Goal: Navigation & Orientation: Find specific page/section

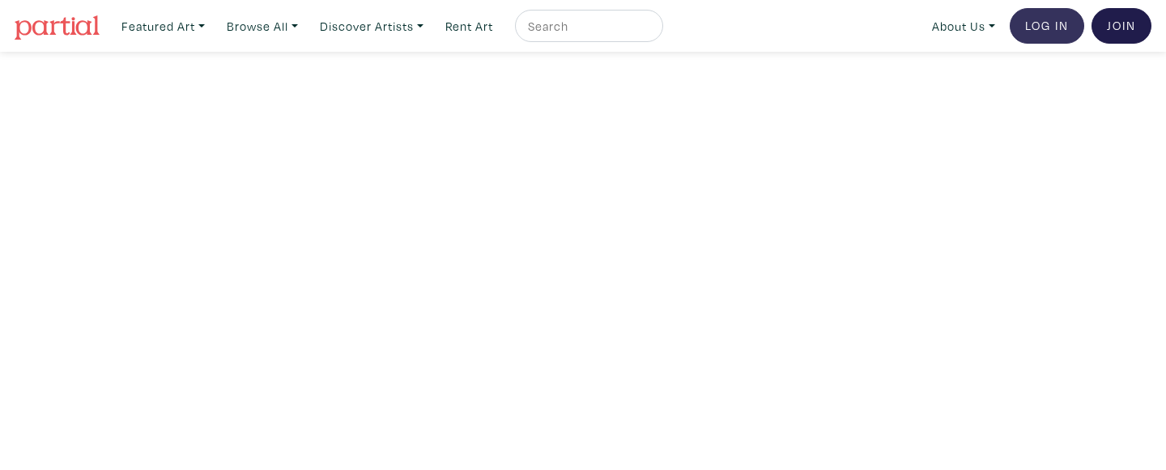
click at [1051, 26] on link "Log In" at bounding box center [1047, 26] width 74 height 36
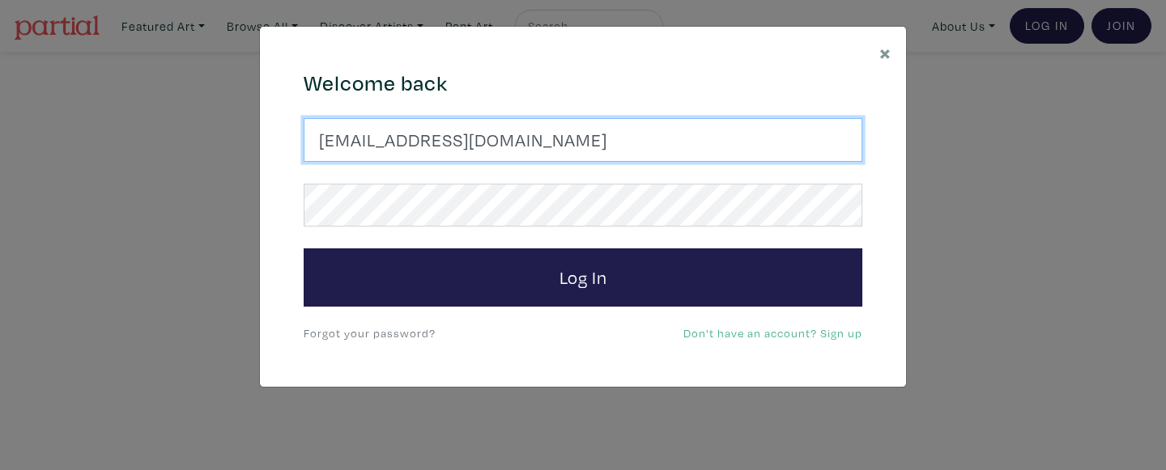
type input "[EMAIL_ADDRESS][DOMAIN_NAME]"
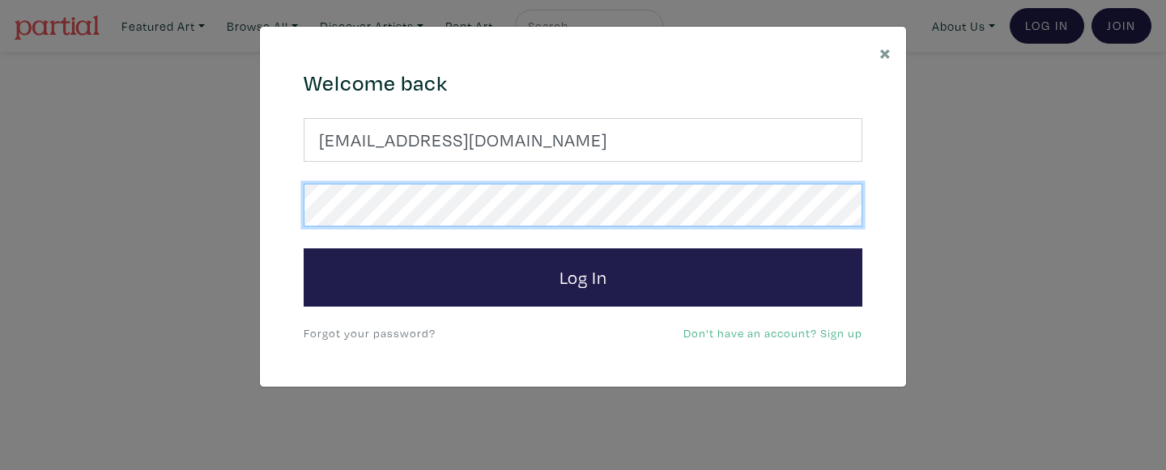
click at [583, 277] on button "Log In" at bounding box center [583, 278] width 559 height 58
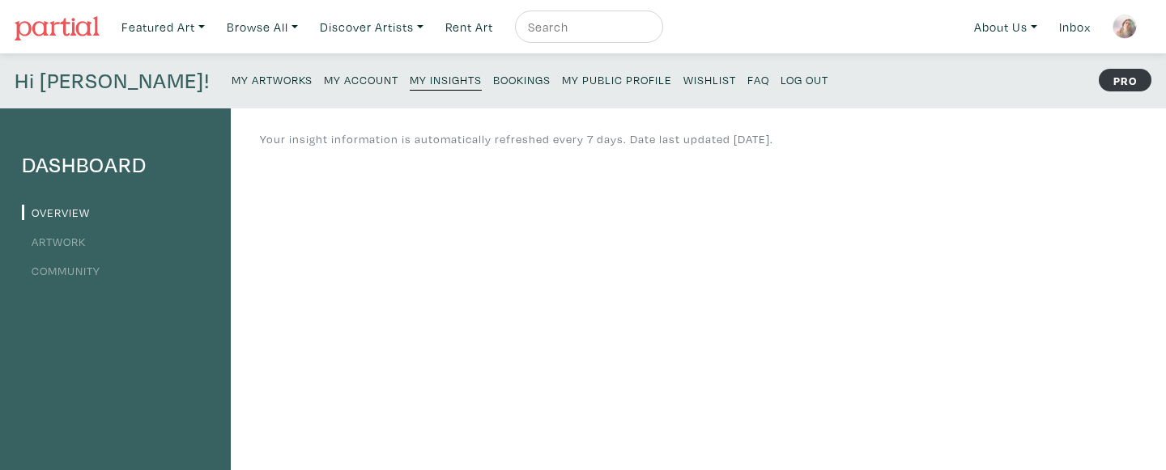
click at [562, 82] on small "My Public Profile" at bounding box center [617, 79] width 110 height 15
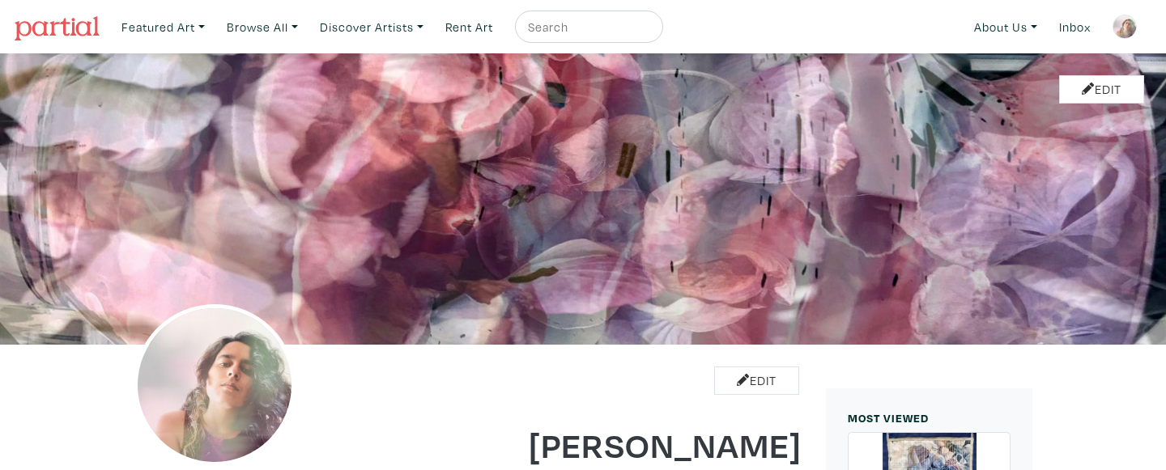
click at [1128, 28] on img at bounding box center [1125, 27] width 24 height 24
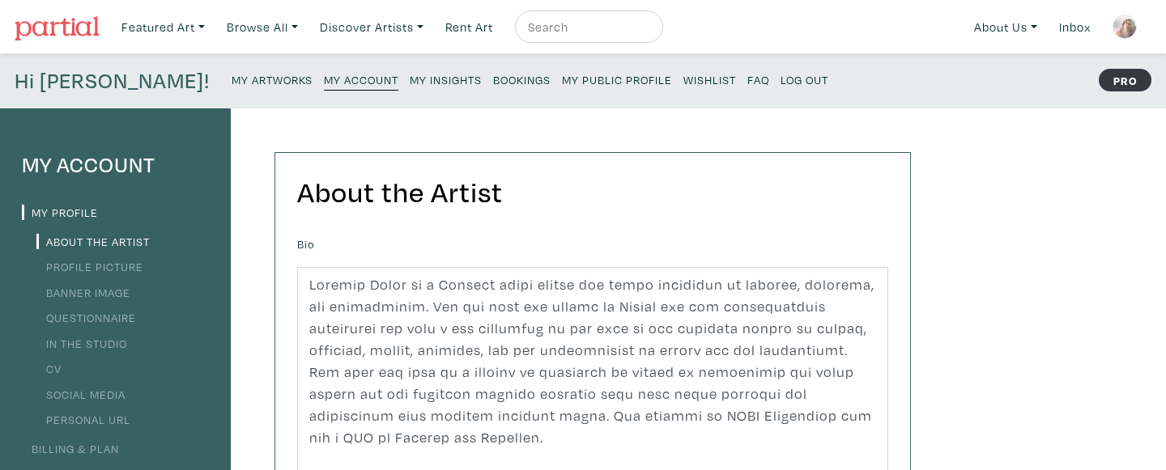
click at [410, 78] on small "My Insights" at bounding box center [446, 79] width 72 height 15
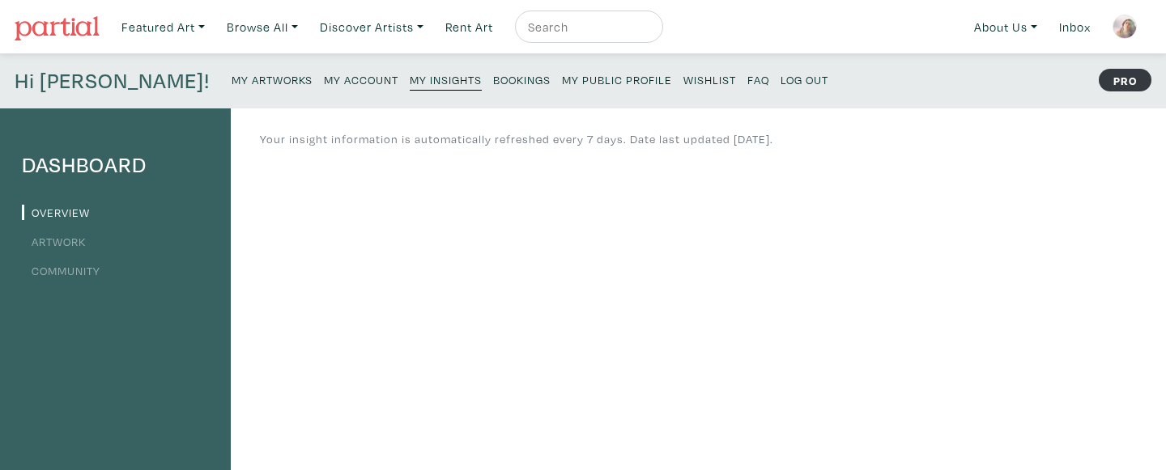
click at [79, 239] on link "Artwork" at bounding box center [54, 241] width 64 height 15
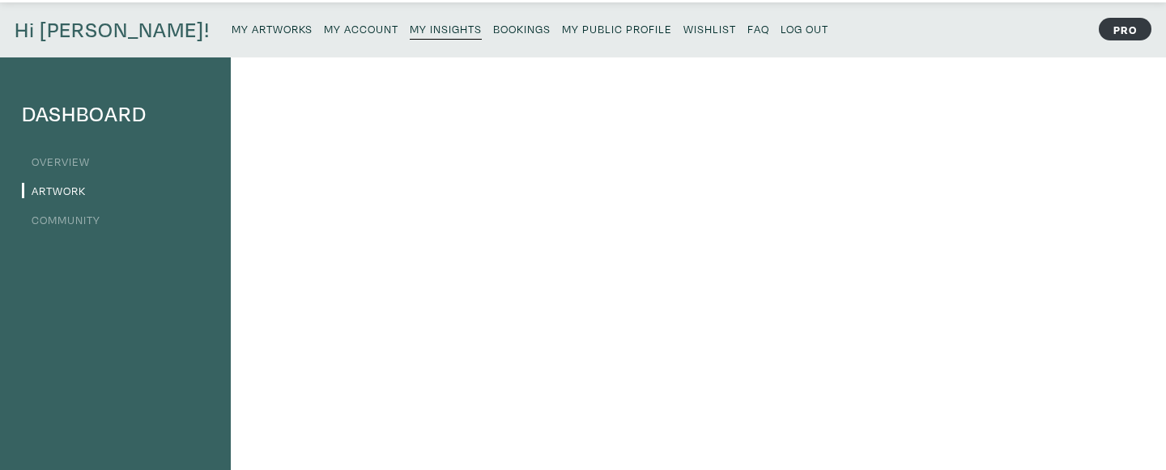
scroll to position [54, 0]
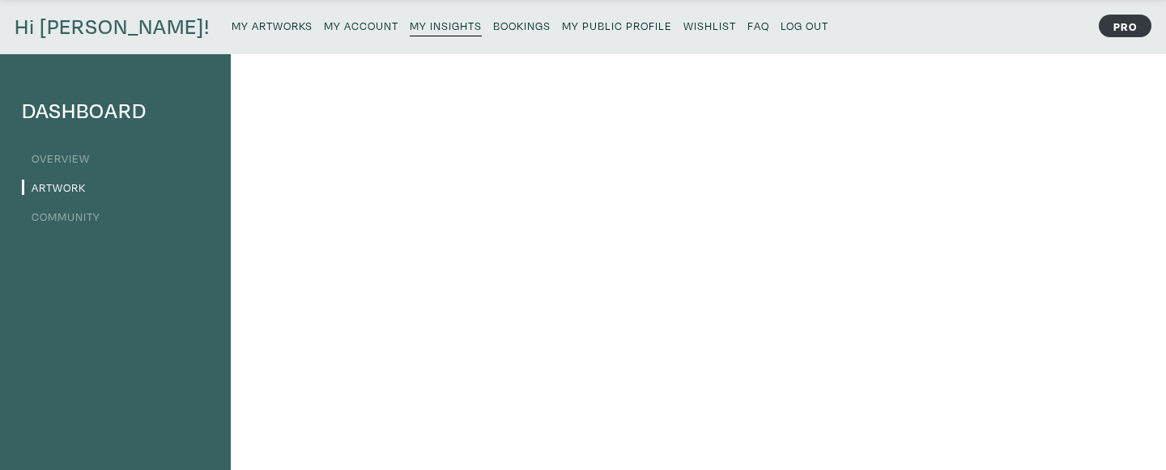
click at [75, 153] on link "Overview" at bounding box center [56, 158] width 68 height 15
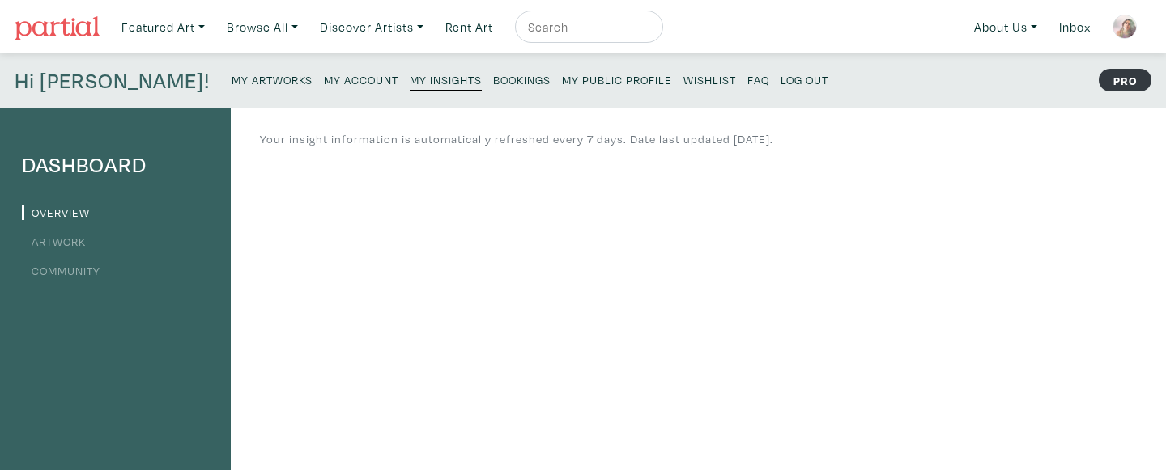
scroll to position [15, 0]
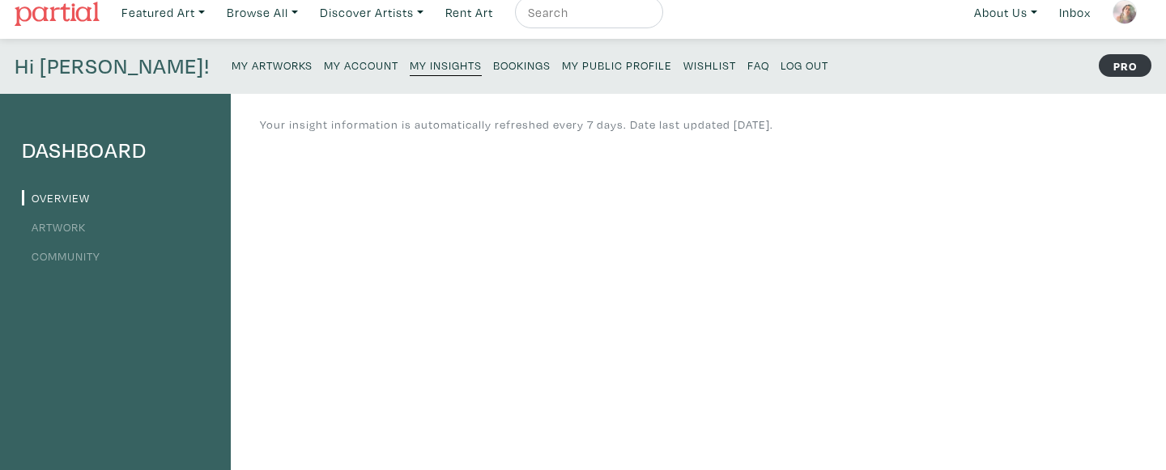
click at [562, 65] on small "My Public Profile" at bounding box center [617, 64] width 110 height 15
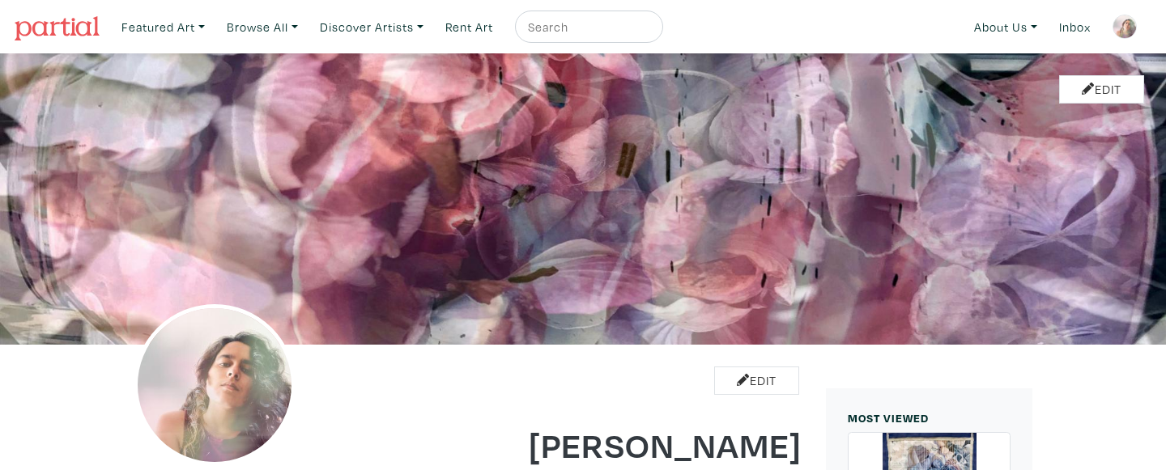
click at [1130, 26] on img at bounding box center [1125, 27] width 24 height 24
